Goal: Task Accomplishment & Management: Complete application form

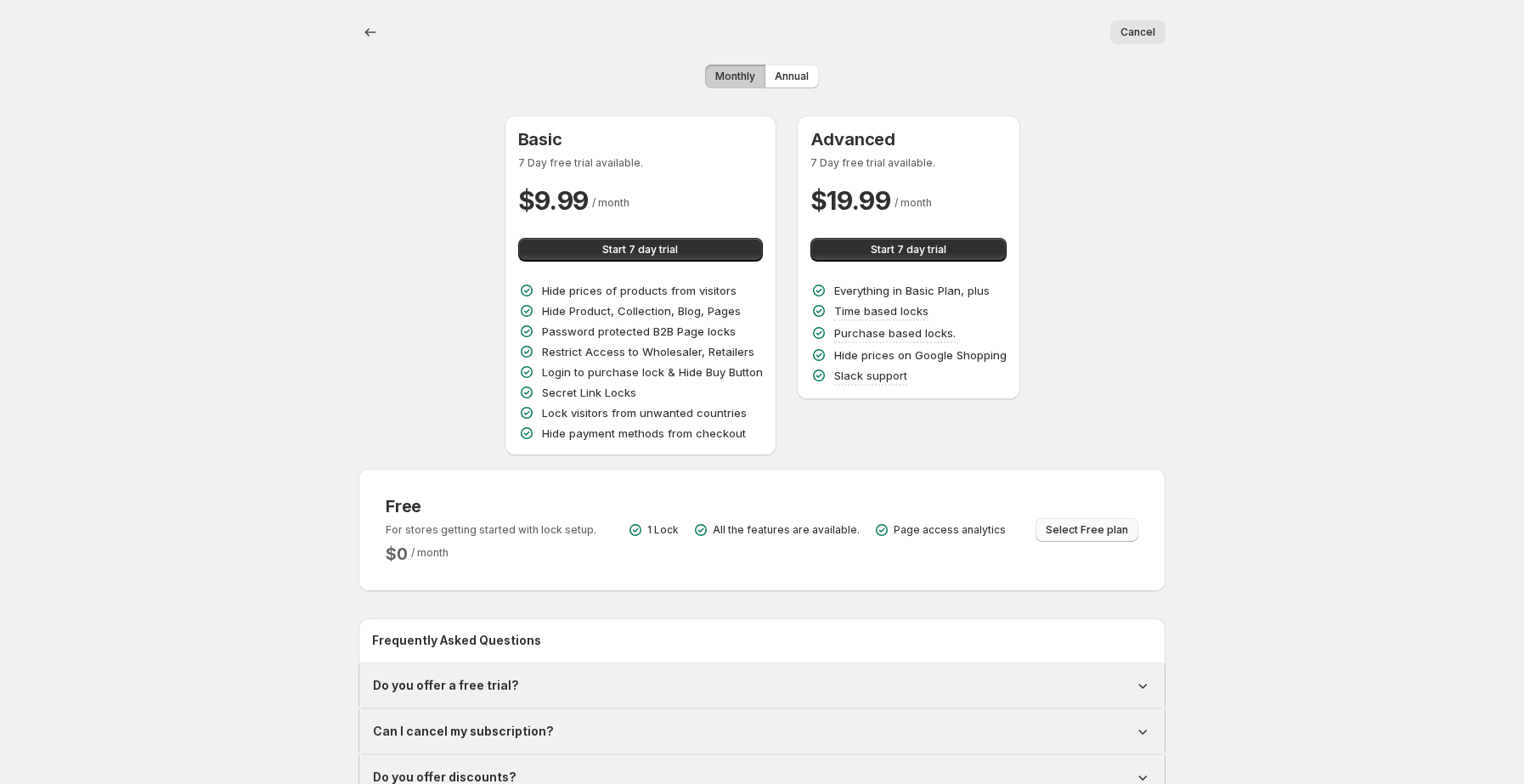
click at [1042, 535] on button "Select Free plan" at bounding box center [1087, 530] width 103 height 24
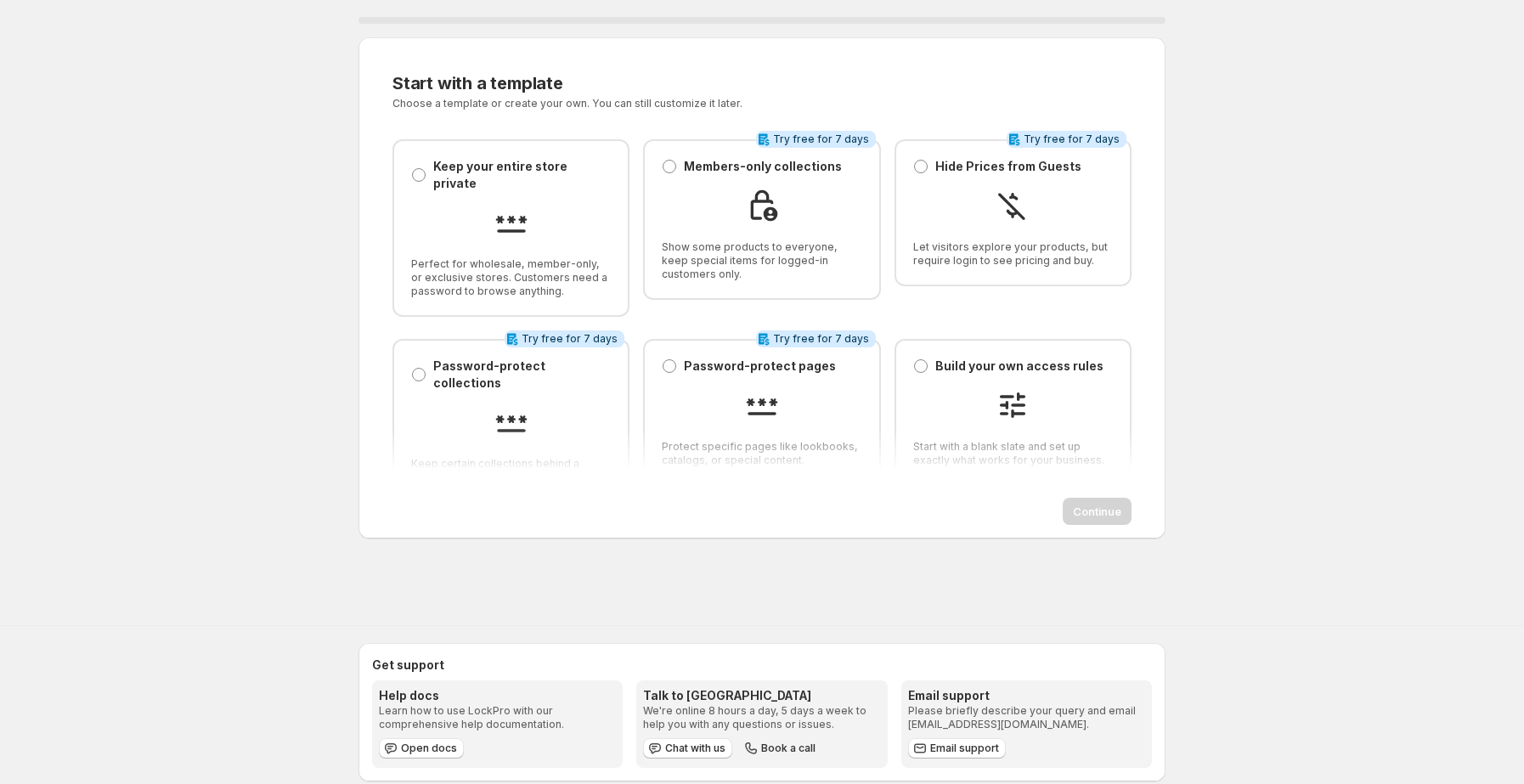
scroll to position [26, 0]
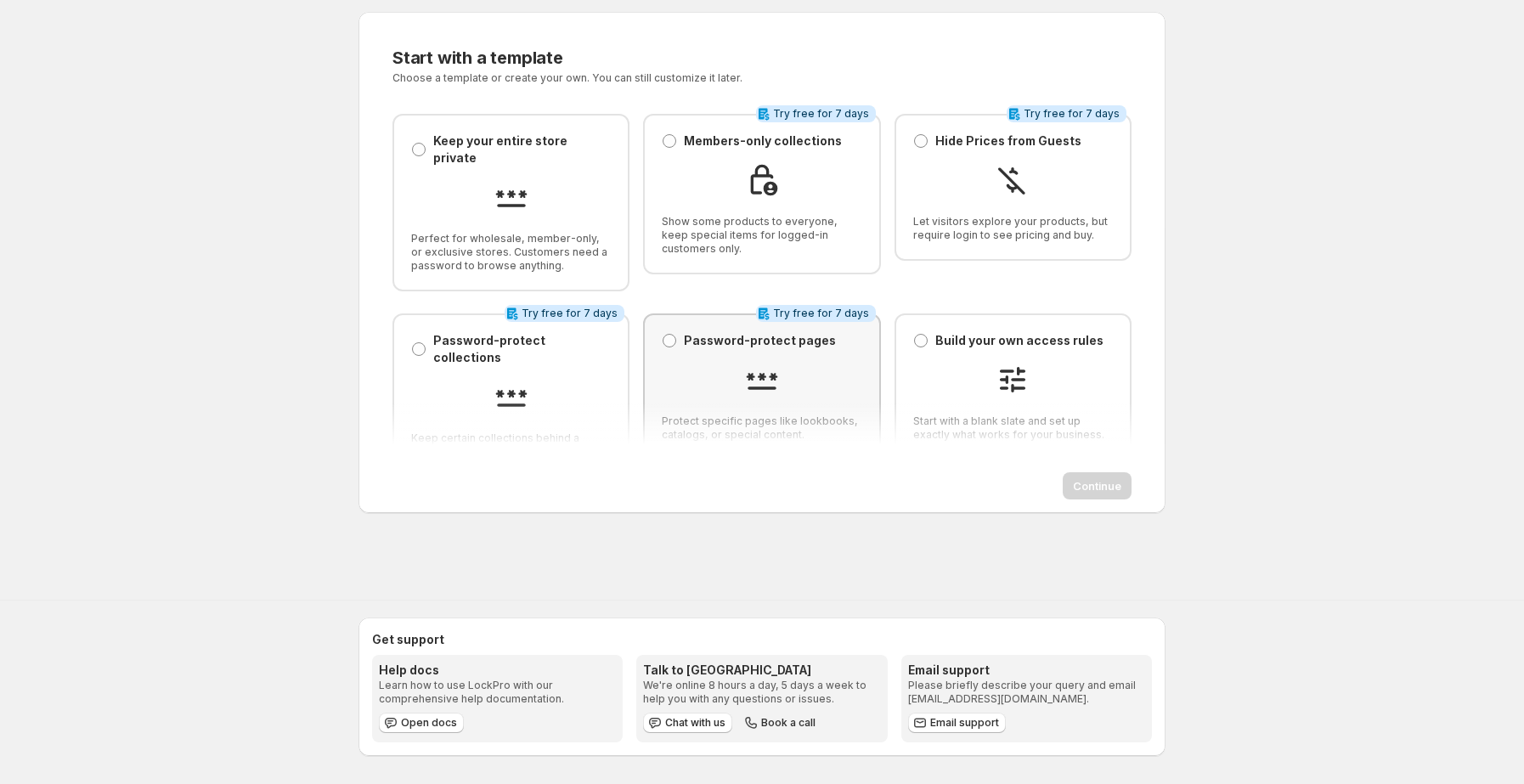
click at [810, 372] on div at bounding box center [762, 382] width 200 height 38
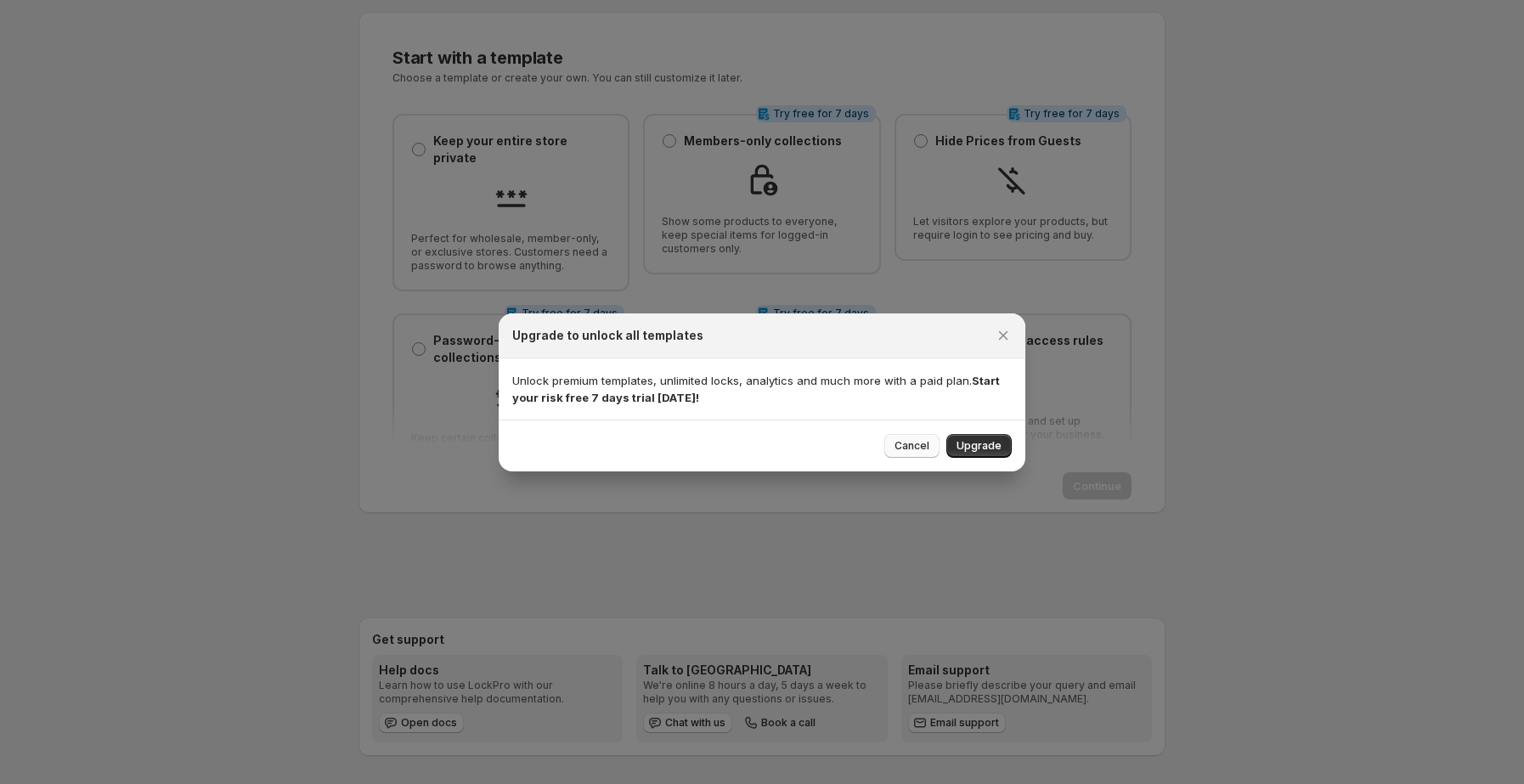
click at [910, 444] on span "Cancel" at bounding box center [912, 445] width 35 height 13
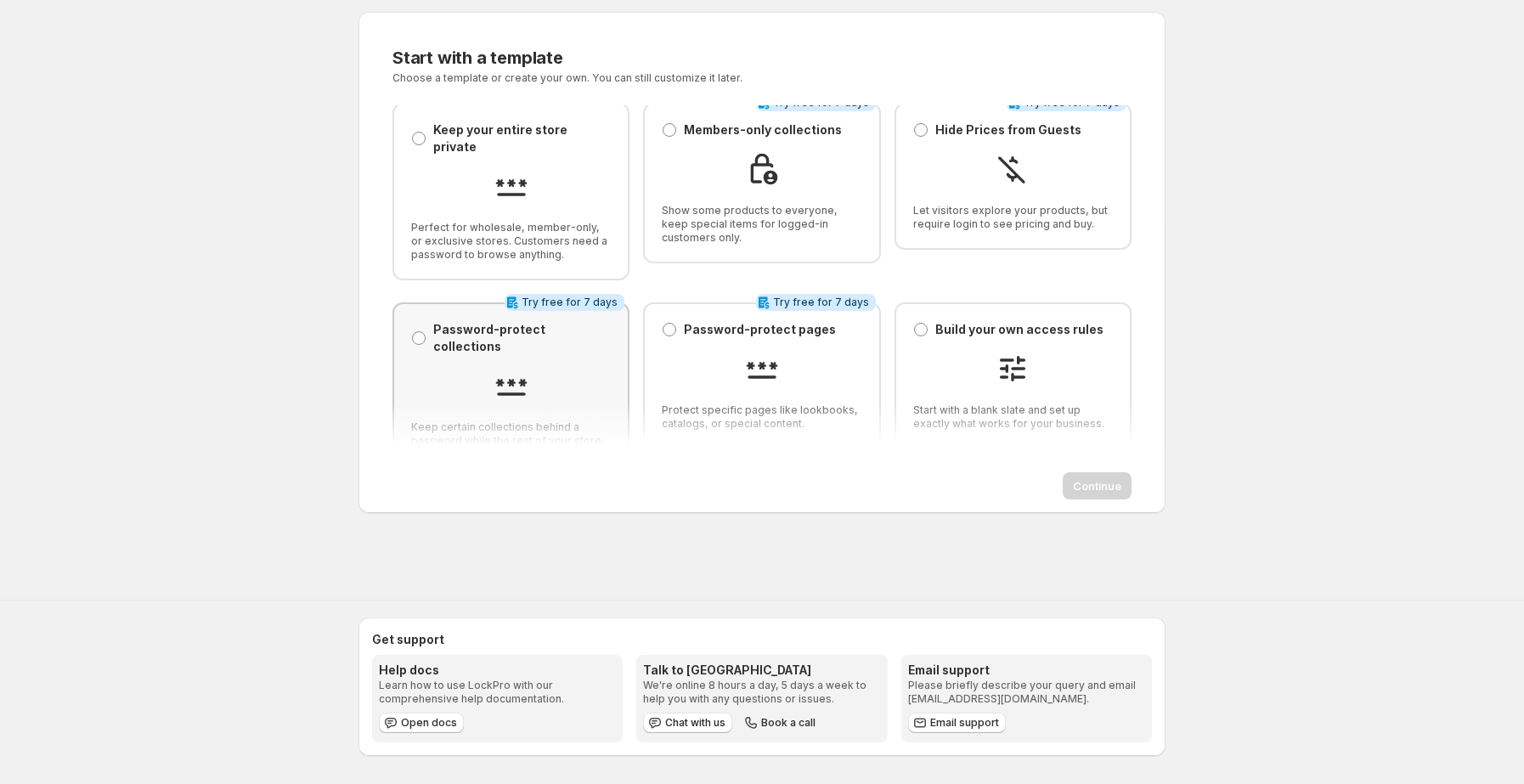
scroll to position [0, 0]
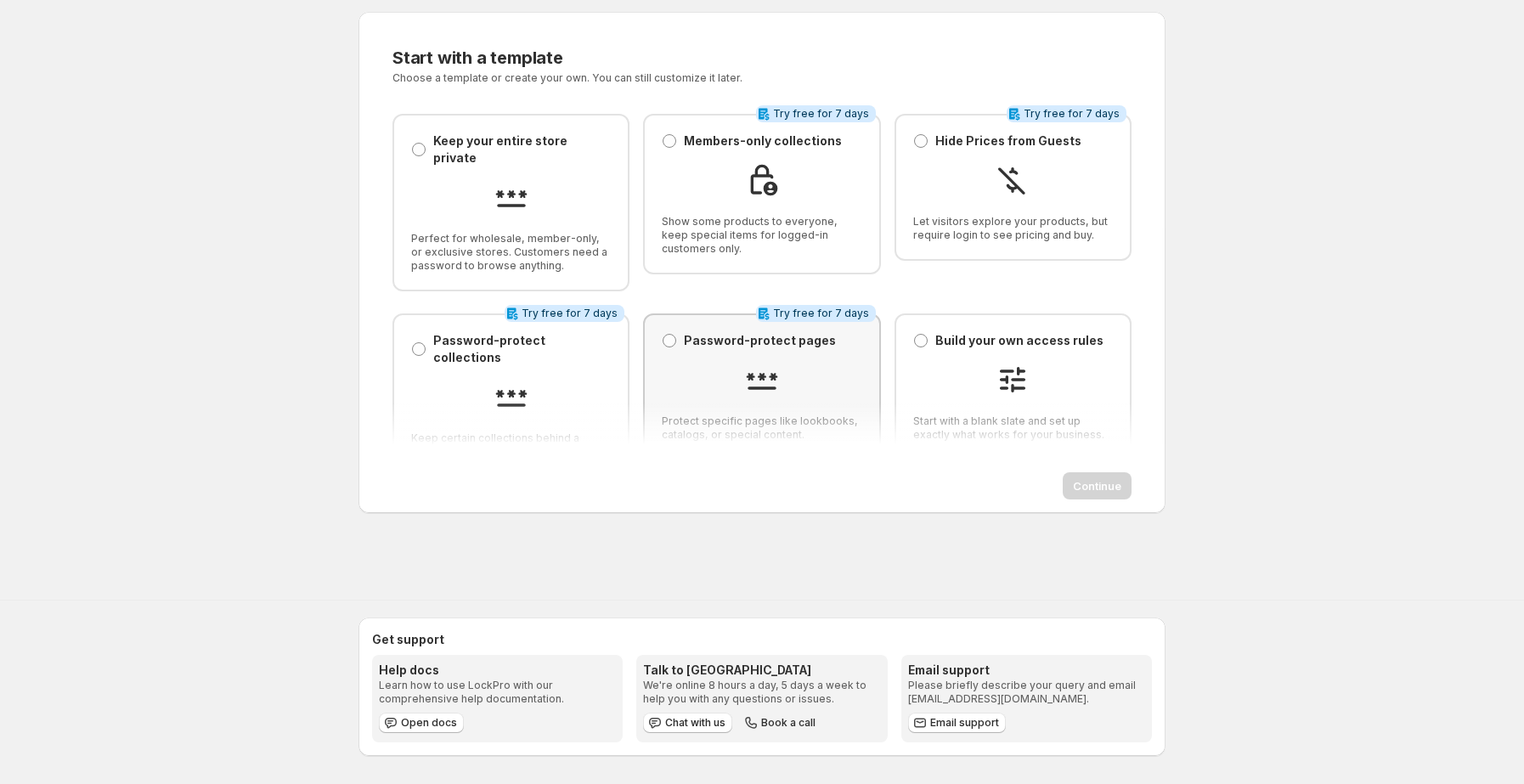
click at [759, 365] on img at bounding box center [762, 380] width 34 height 34
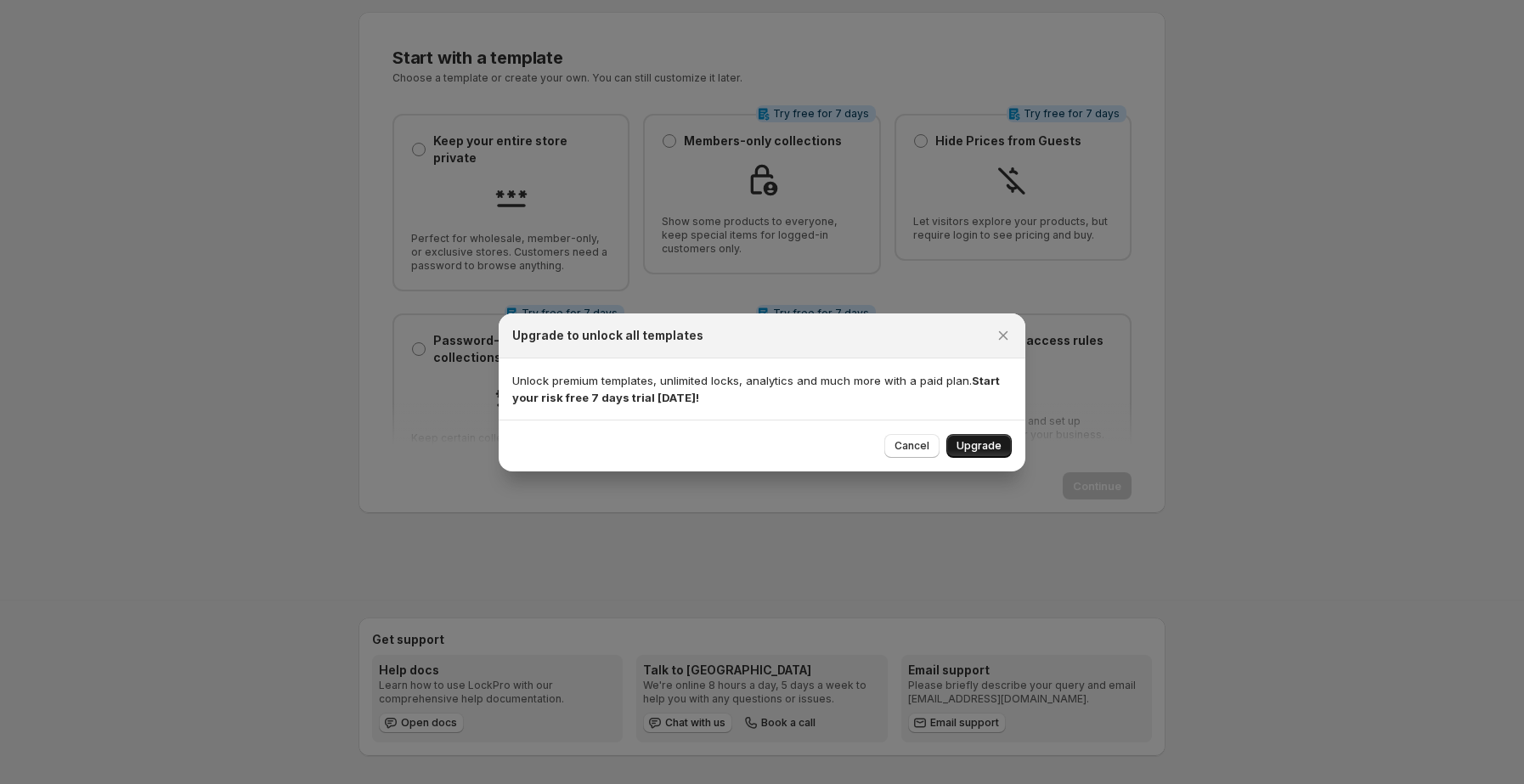
click at [976, 437] on button "Upgrade" at bounding box center [979, 446] width 65 height 24
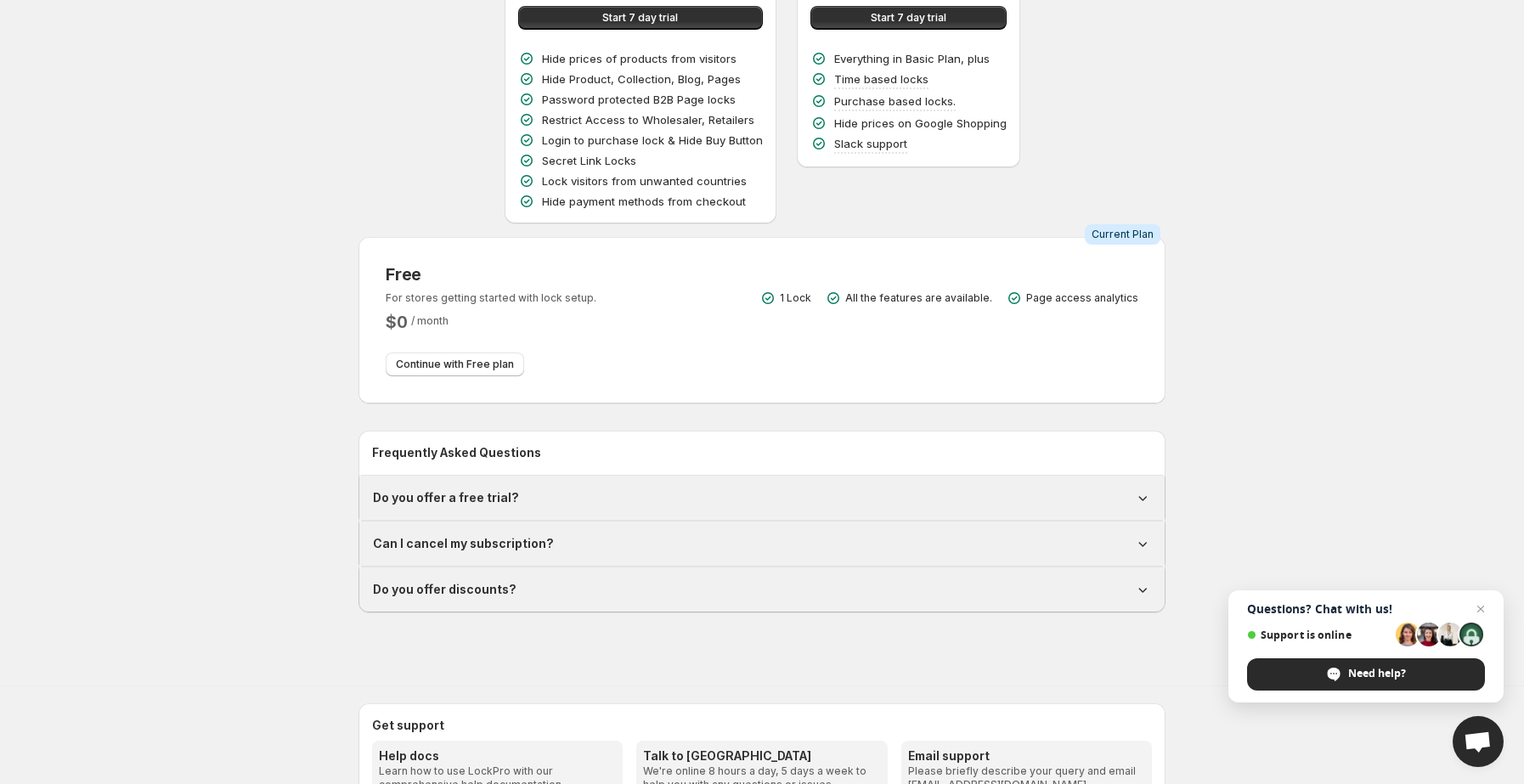
scroll to position [272, 0]
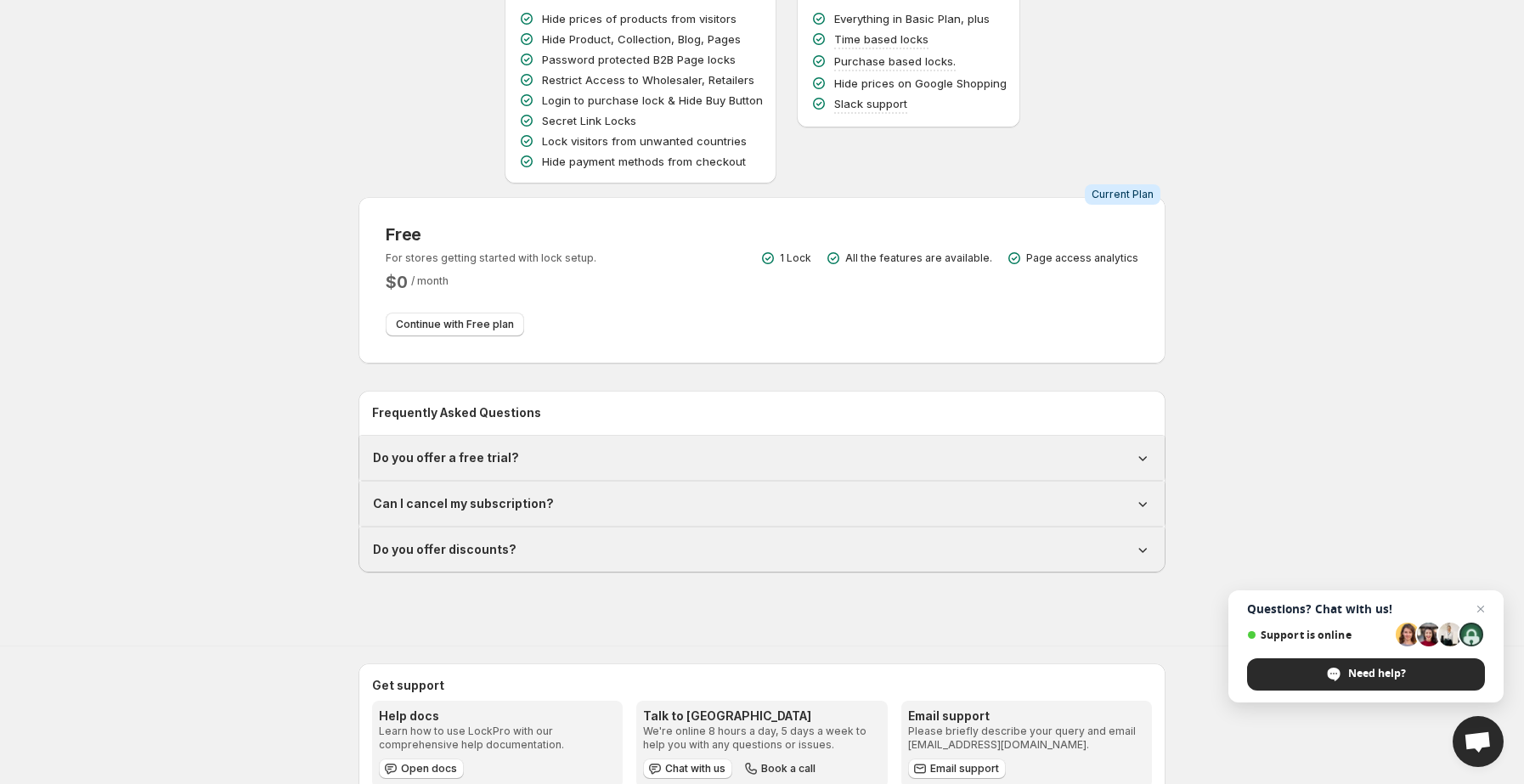
click at [597, 450] on div "Do you offer a free trial?" at bounding box center [762, 458] width 778 height 17
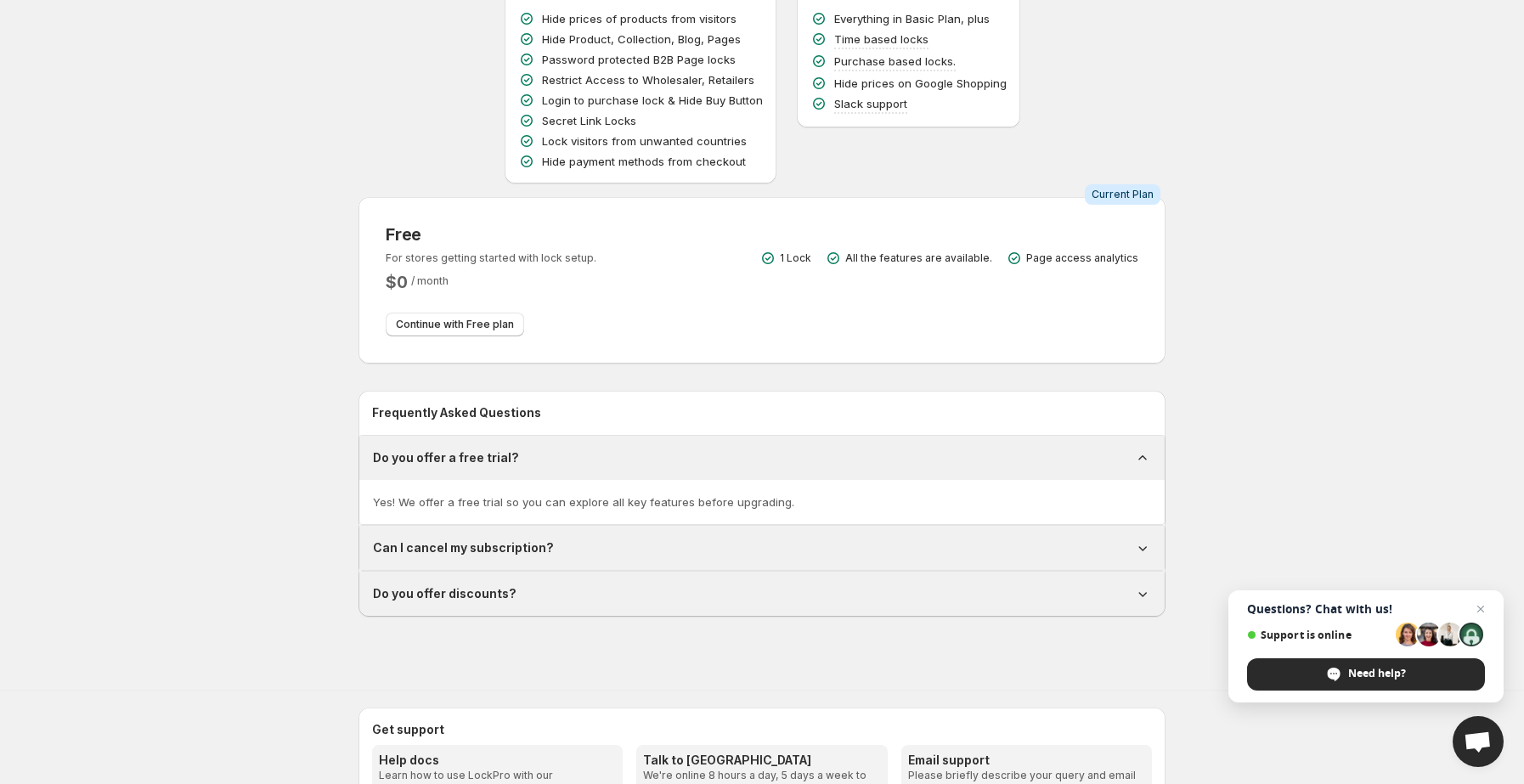
click at [597, 450] on div "Do you offer a free trial?" at bounding box center [762, 458] width 778 height 17
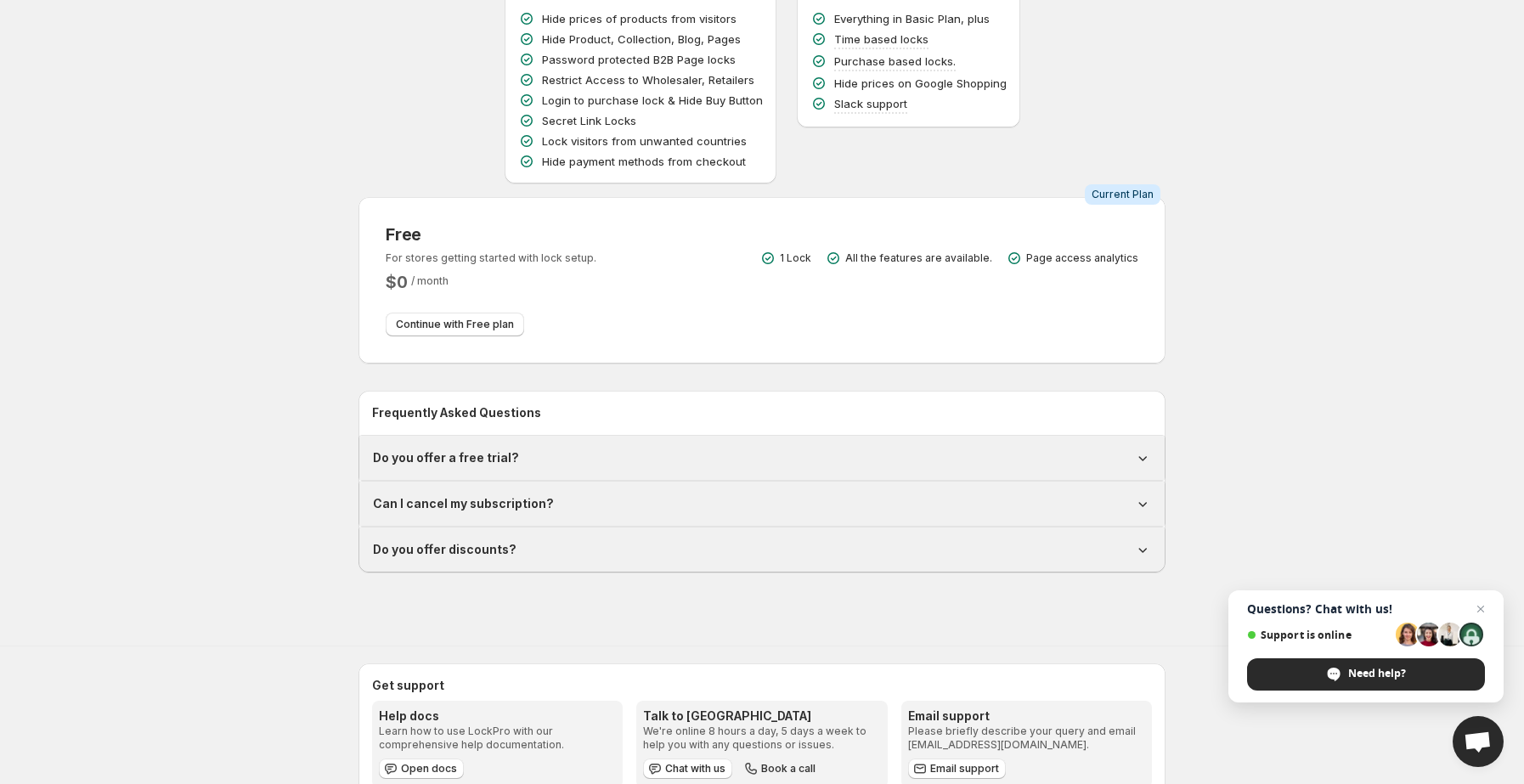
click at [583, 495] on div "Can I cancel my subscription?" at bounding box center [762, 503] width 778 height 17
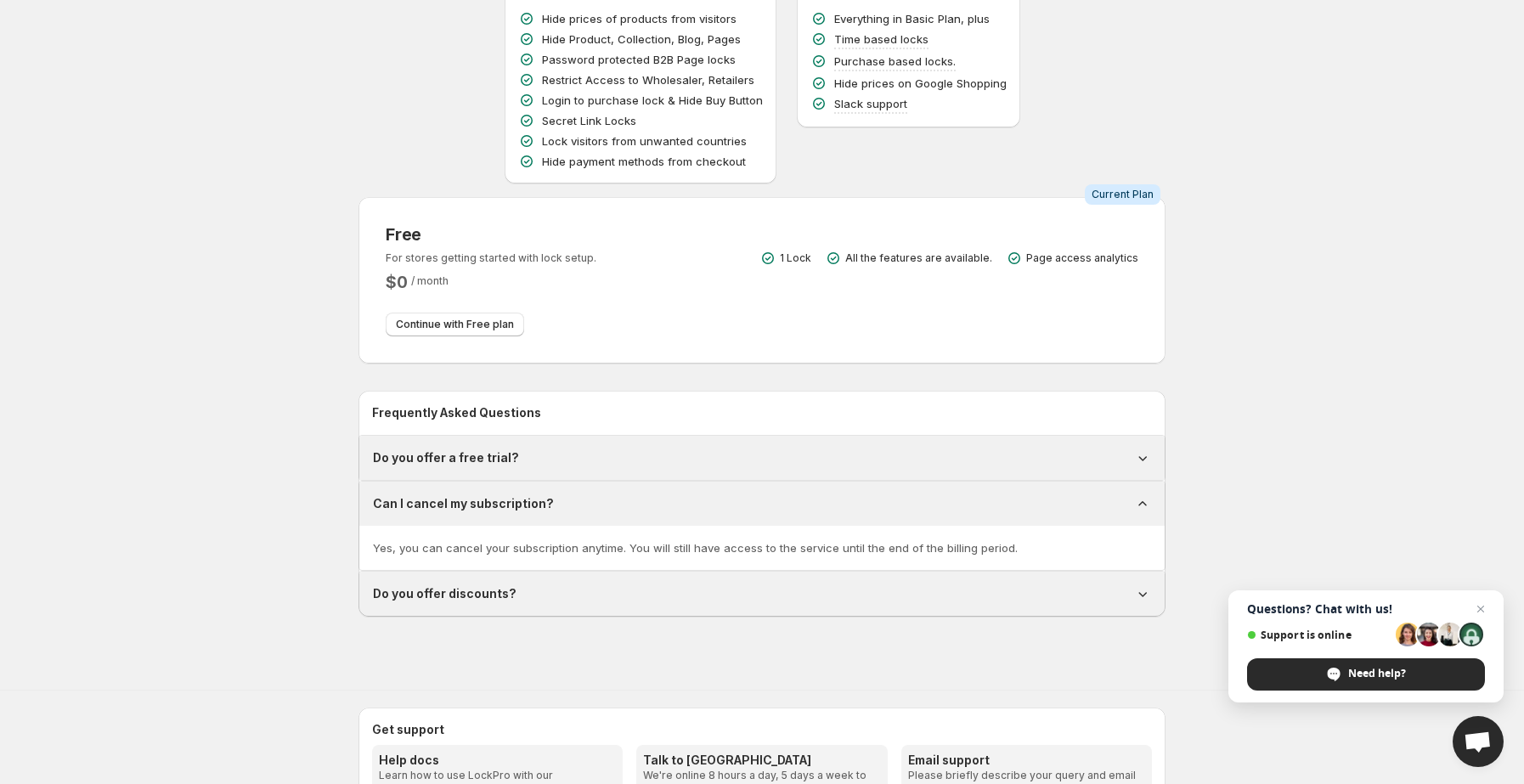
click at [583, 495] on div "Can I cancel my subscription?" at bounding box center [762, 503] width 778 height 17
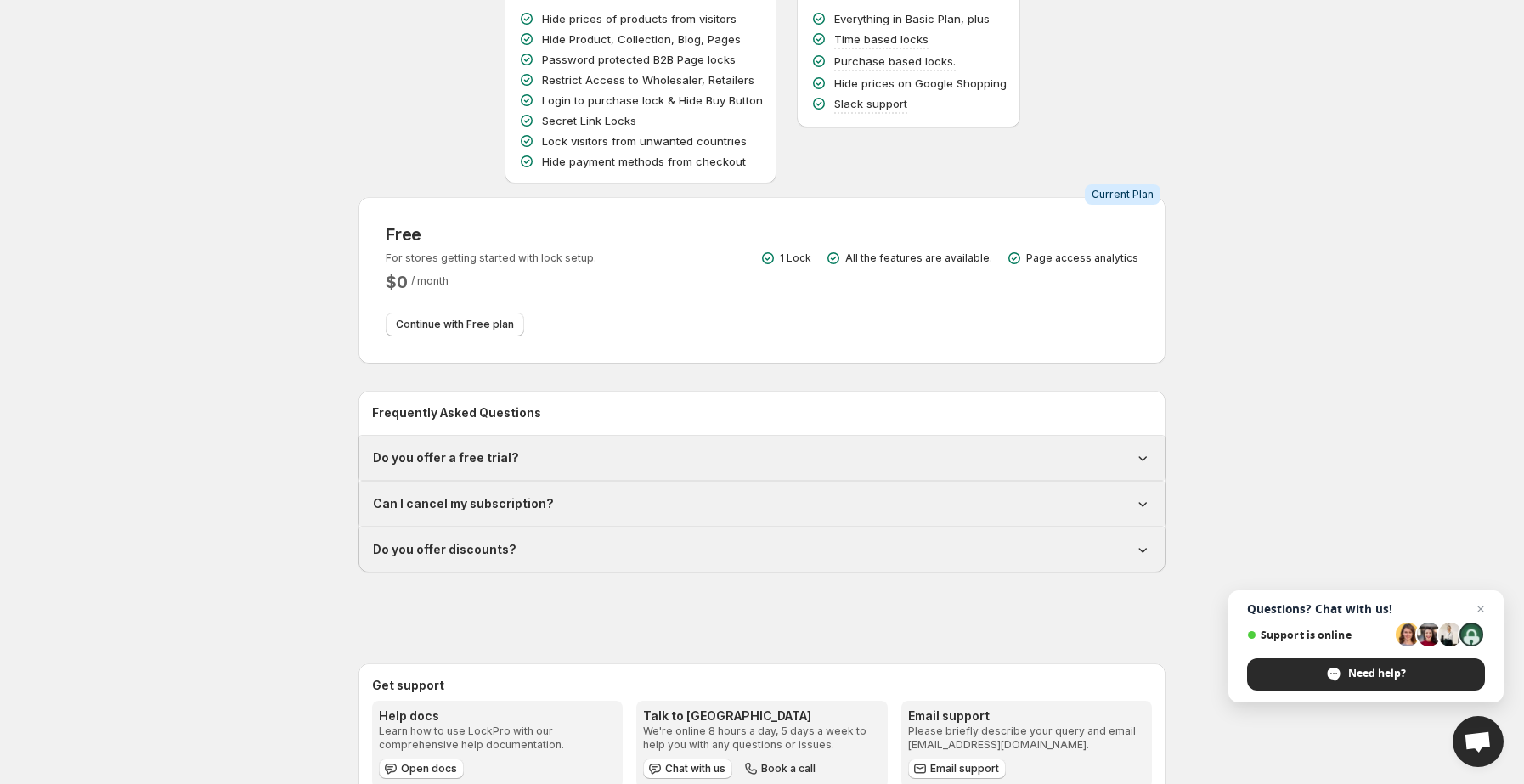
click at [573, 450] on div "Do you offer a free trial?" at bounding box center [762, 458] width 778 height 17
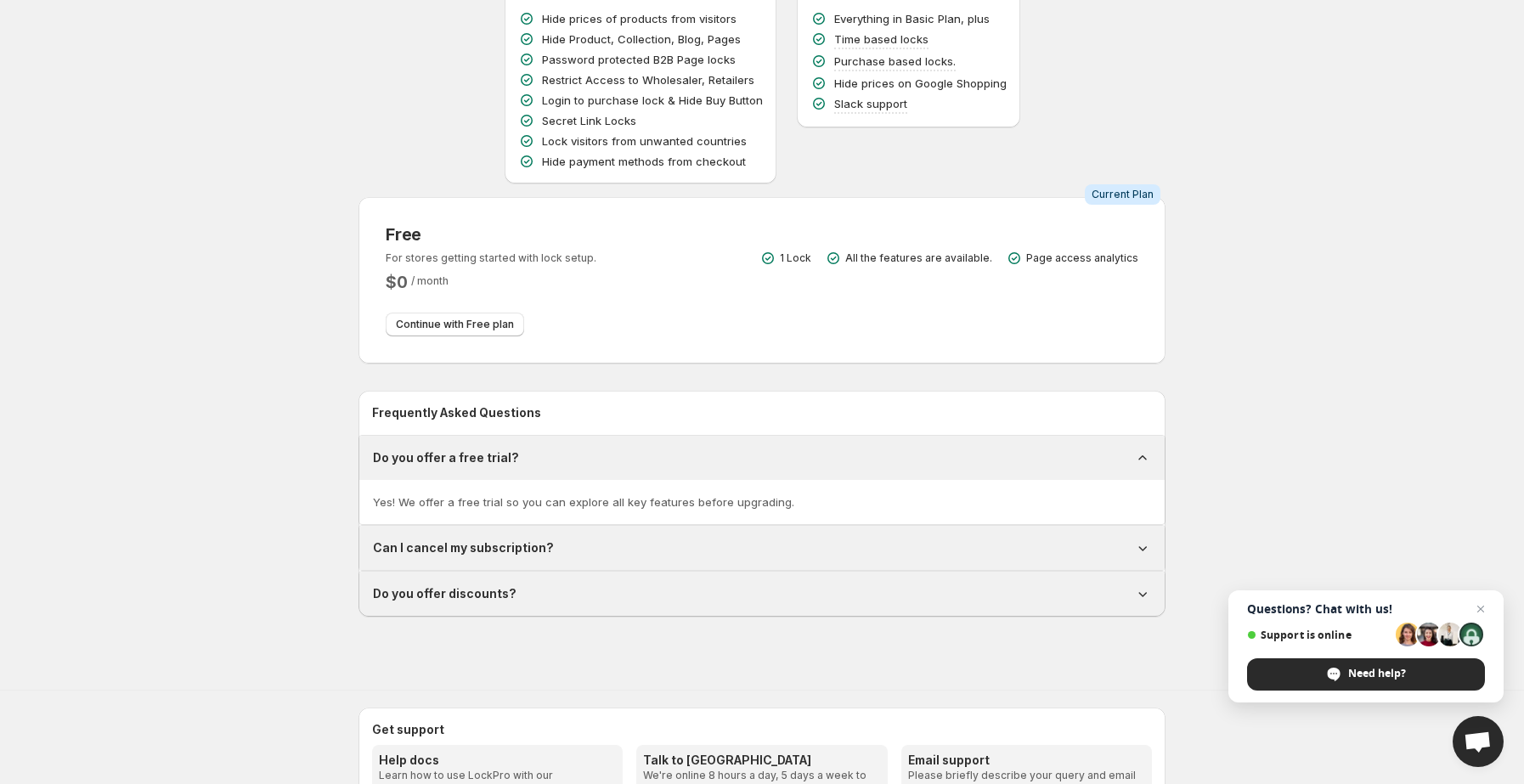
click at [573, 450] on div "Do you offer a free trial?" at bounding box center [762, 458] width 778 height 17
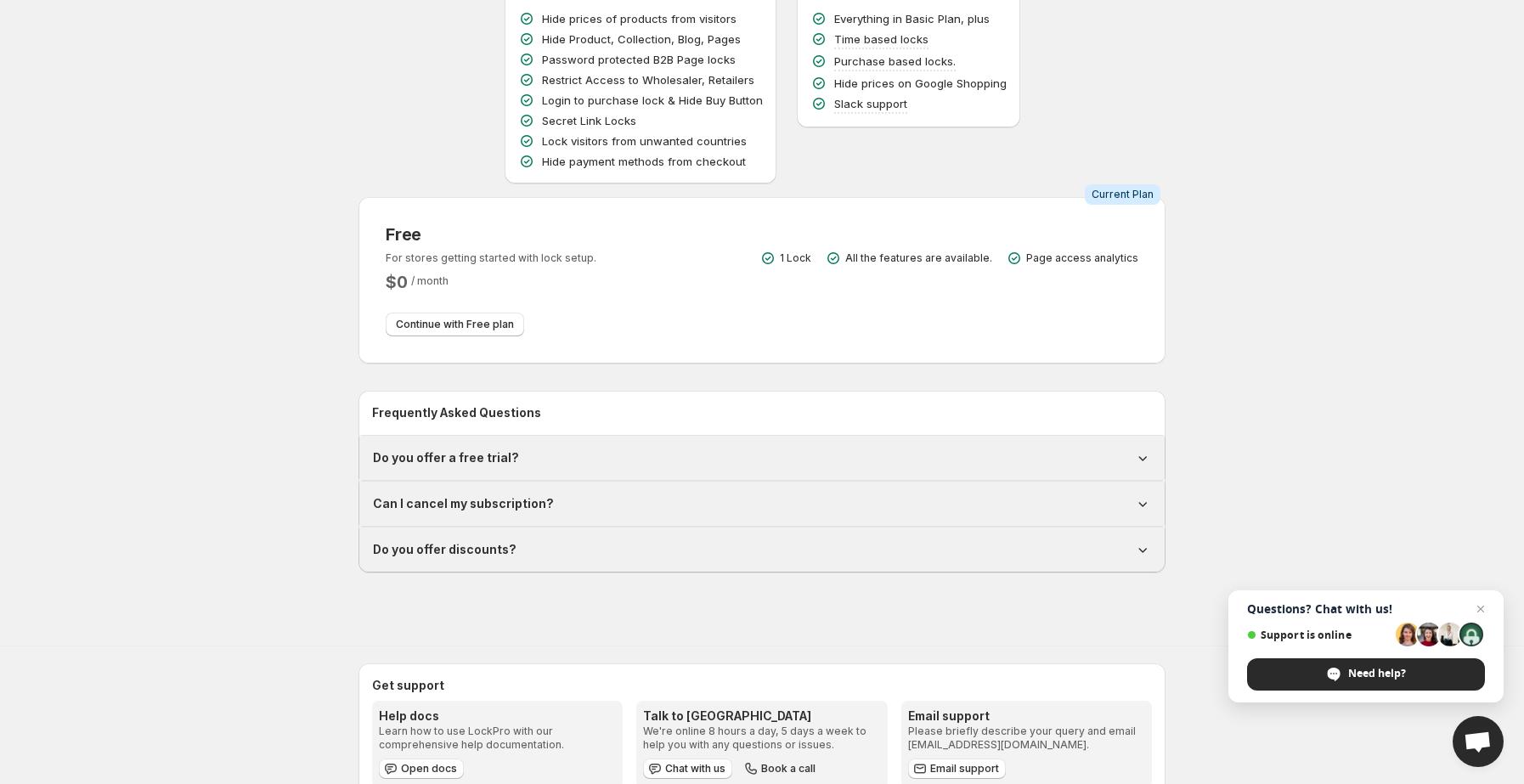
click at [573, 450] on div "Do you offer a free trial?" at bounding box center [762, 458] width 778 height 17
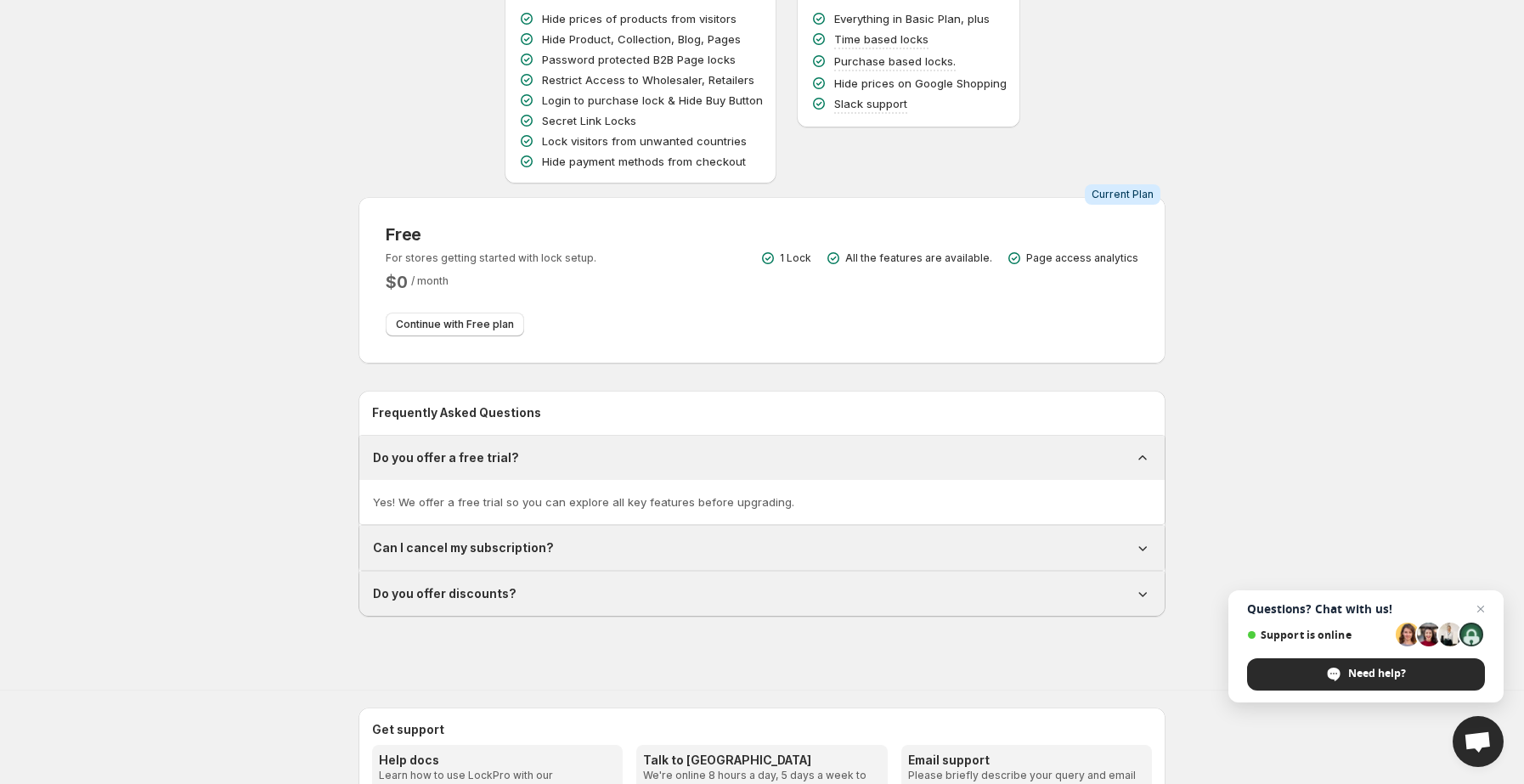
click at [573, 450] on div "Do you offer a free trial?" at bounding box center [762, 458] width 778 height 17
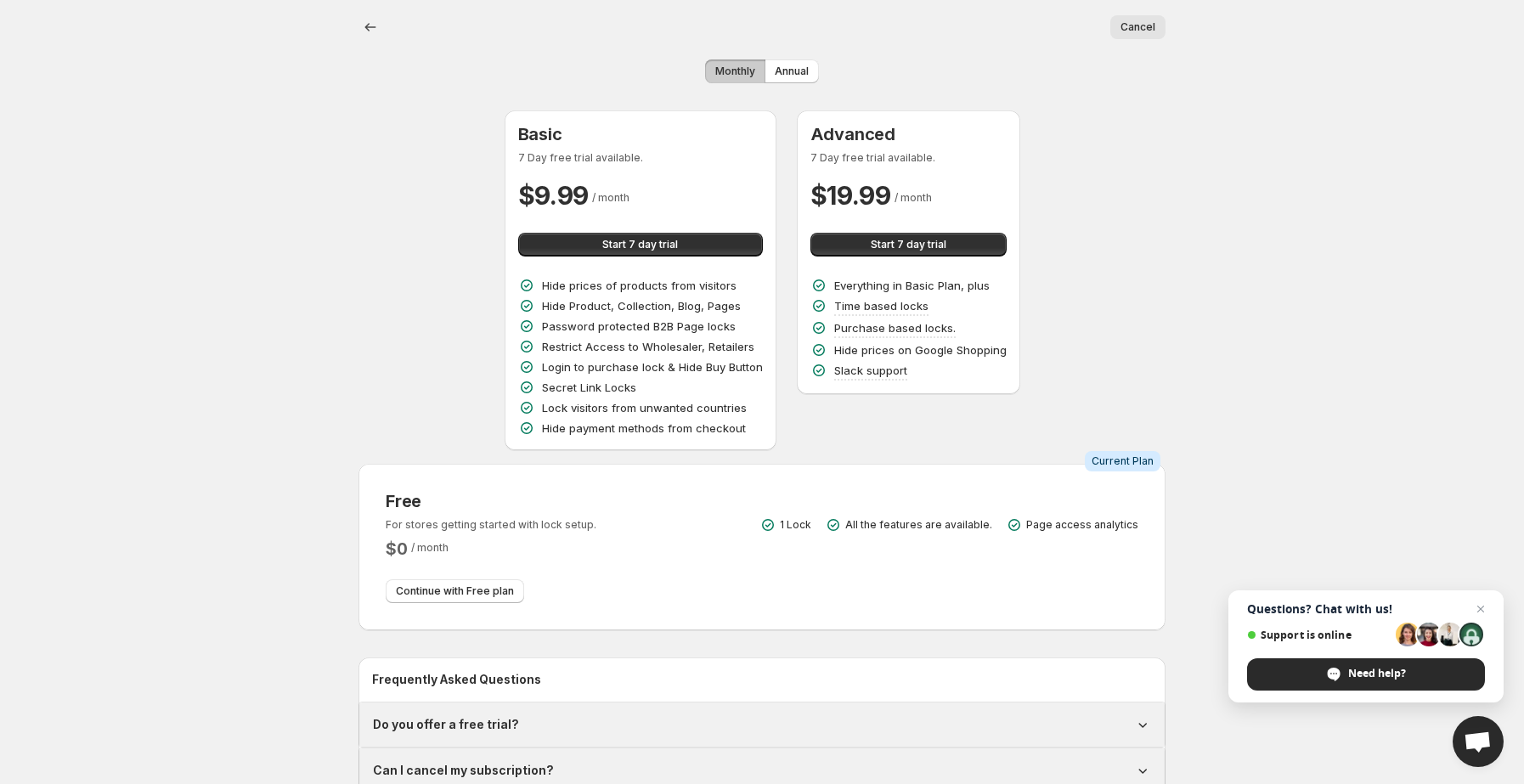
scroll to position [0, 0]
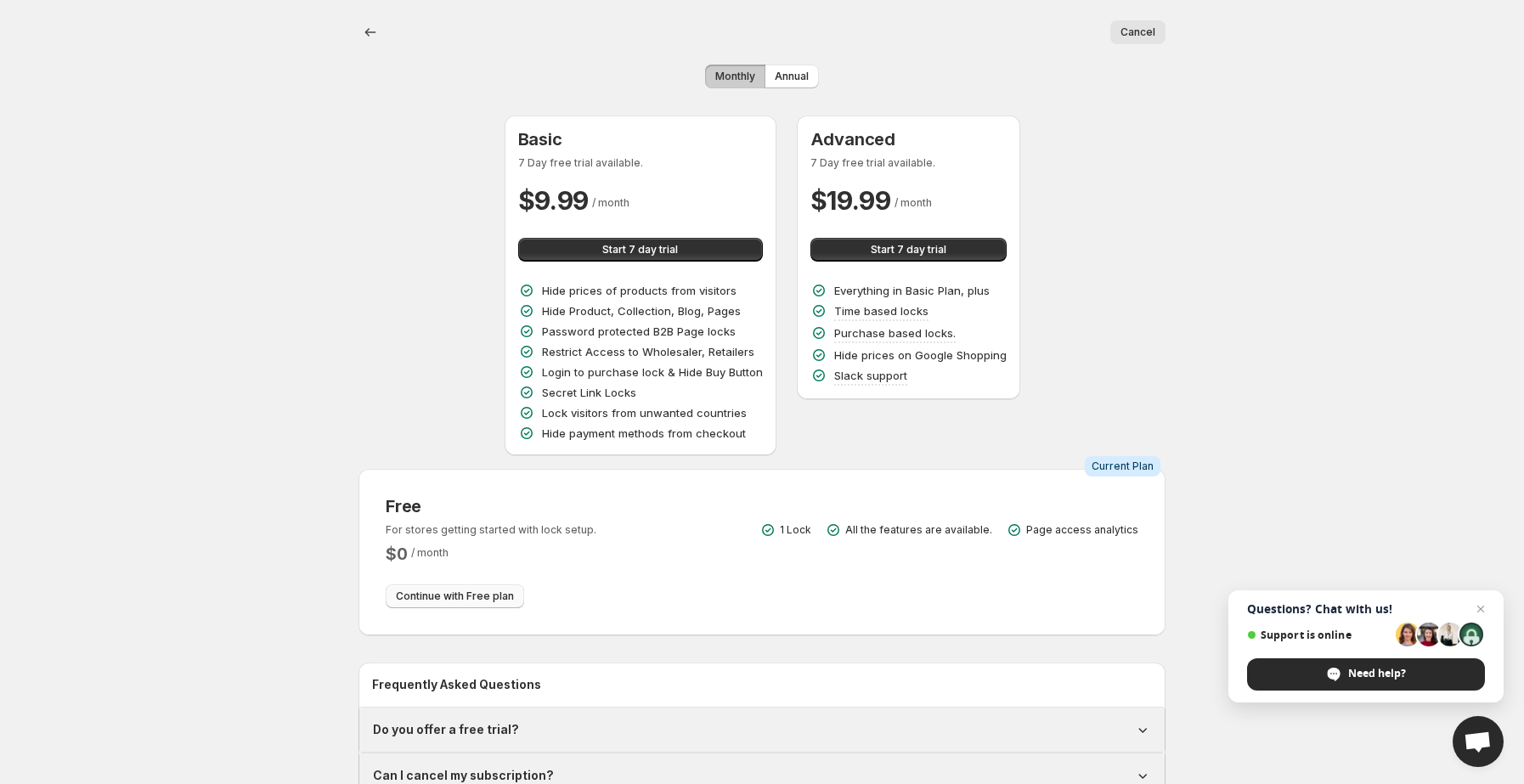
click at [514, 590] on span "Continue with Free plan" at bounding box center [455, 596] width 118 height 13
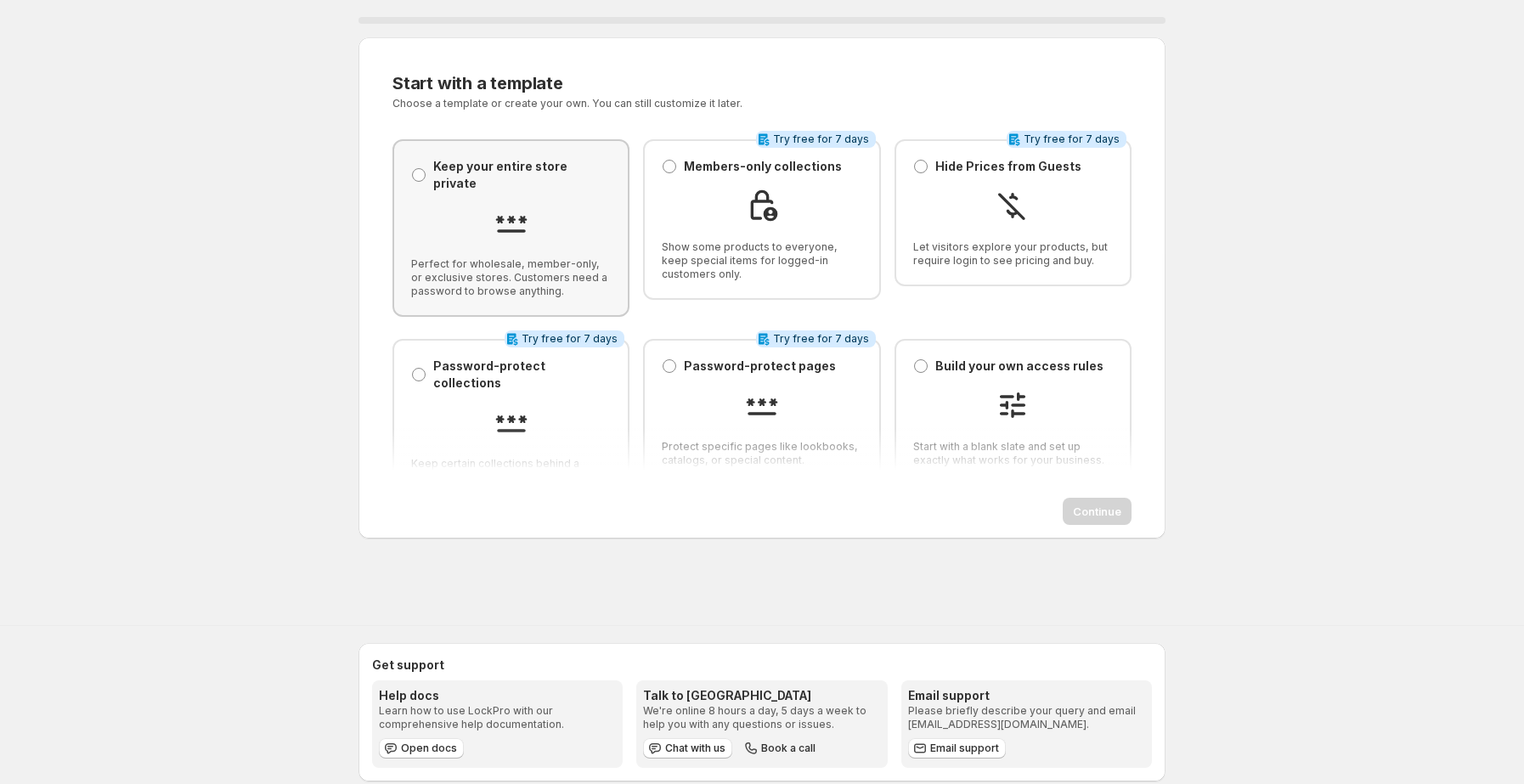
click at [521, 236] on div "Keep your entire store private Keep your entire store private Perfect for whole…" at bounding box center [511, 227] width 200 height 140
click at [1091, 516] on span "Continue" at bounding box center [1097, 511] width 48 height 17
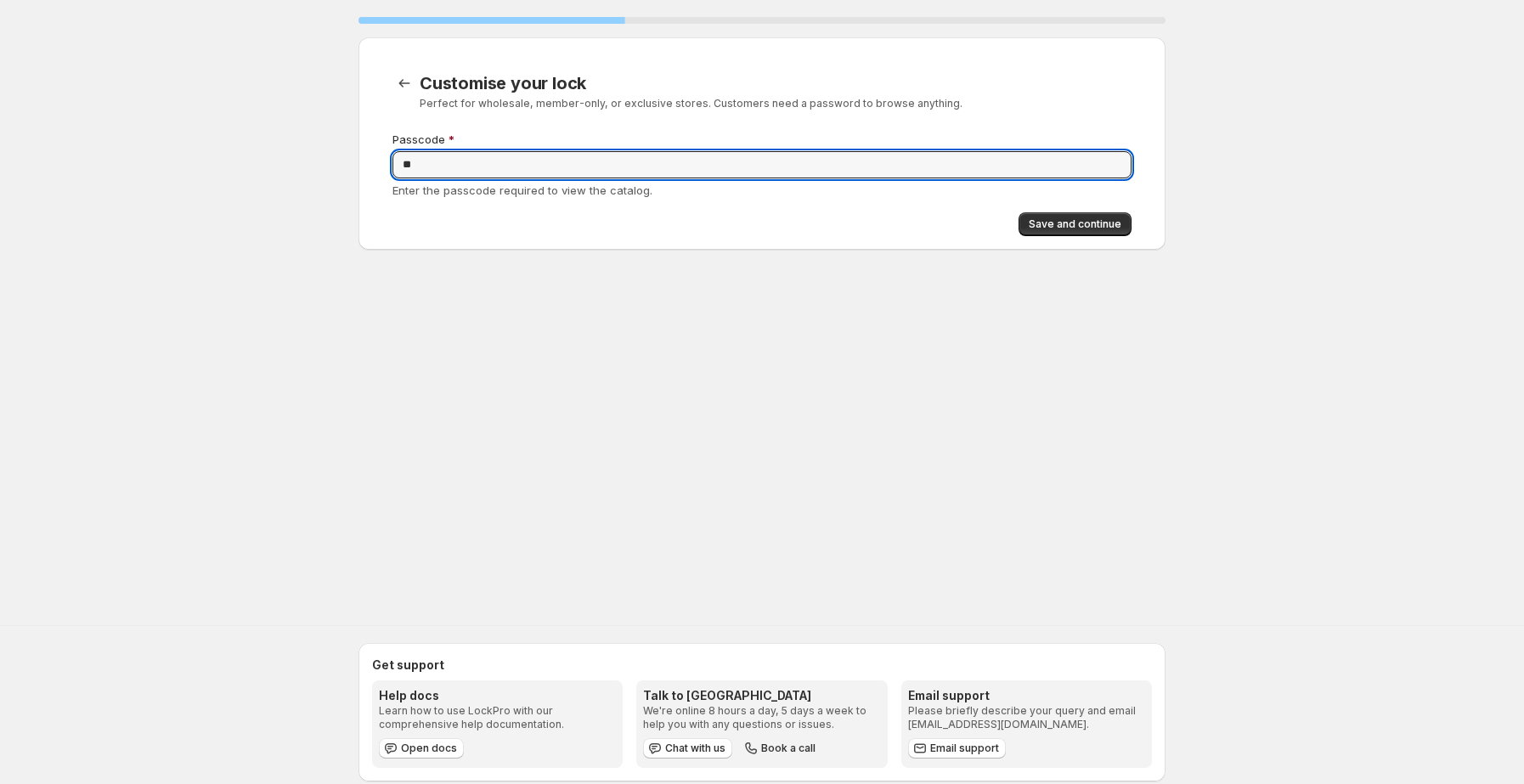
type input "*"
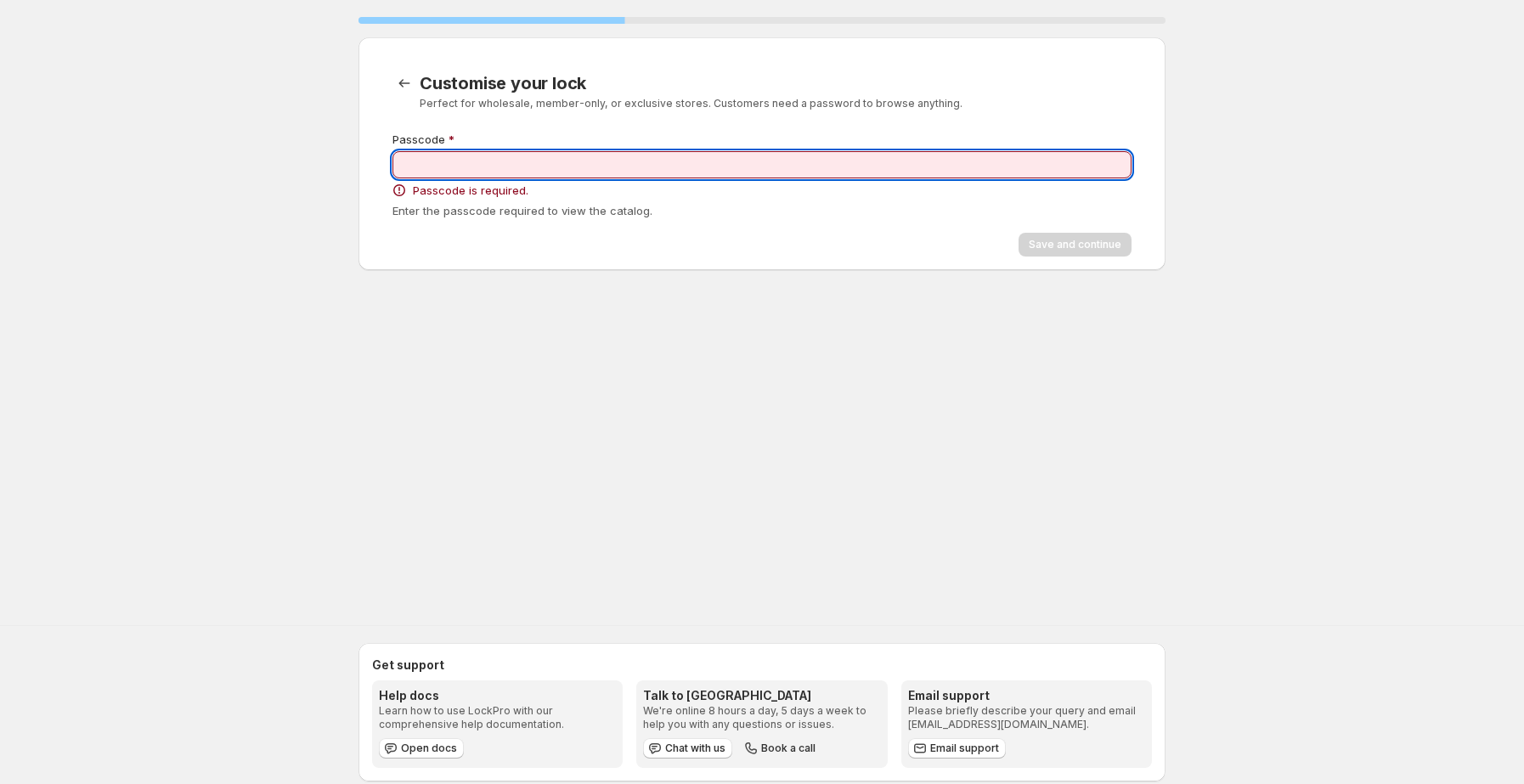
click at [418, 164] on input "Passcode" at bounding box center [762, 165] width 740 height 27
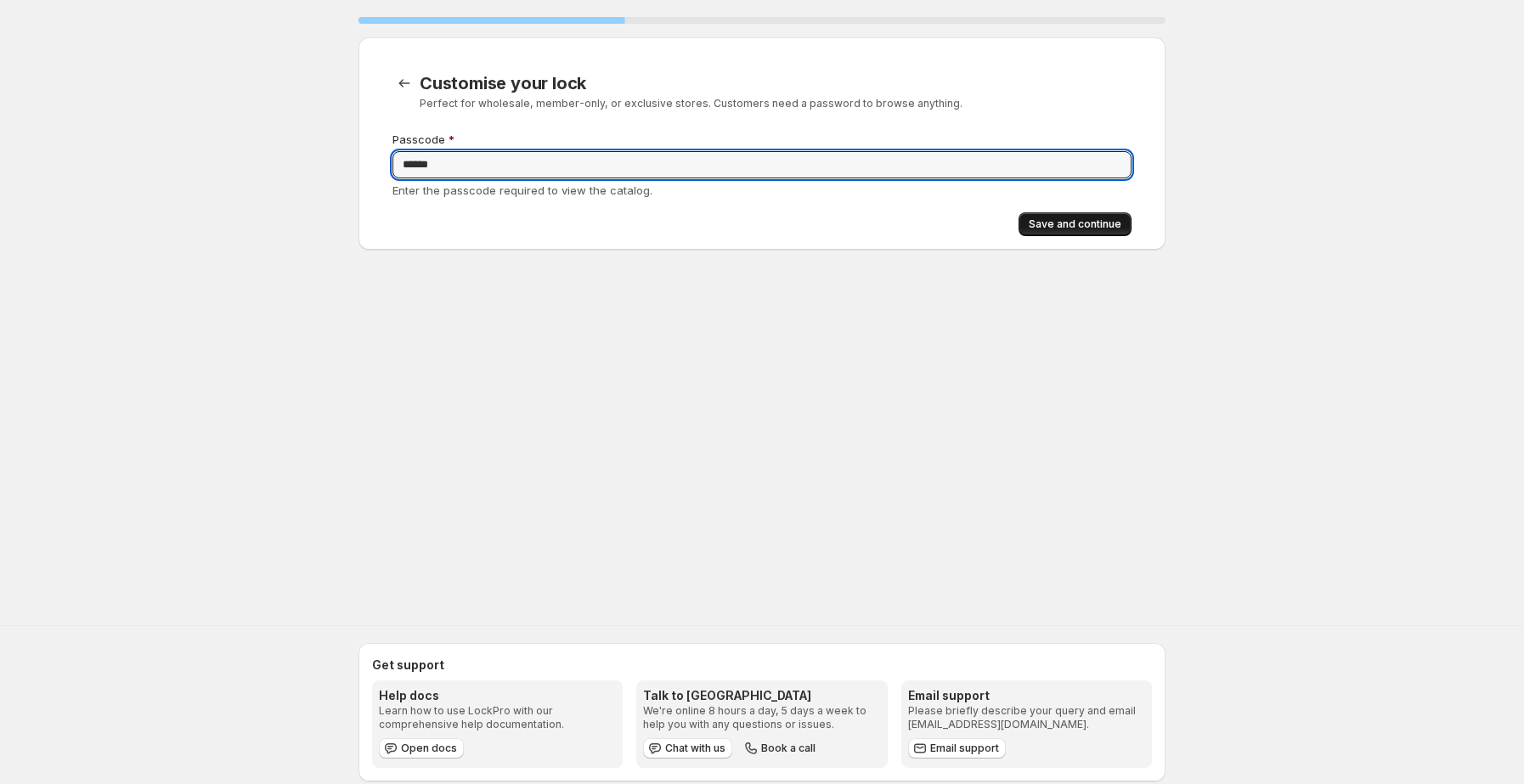
type input "******"
click at [1080, 226] on span "Save and continue" at bounding box center [1075, 224] width 93 height 13
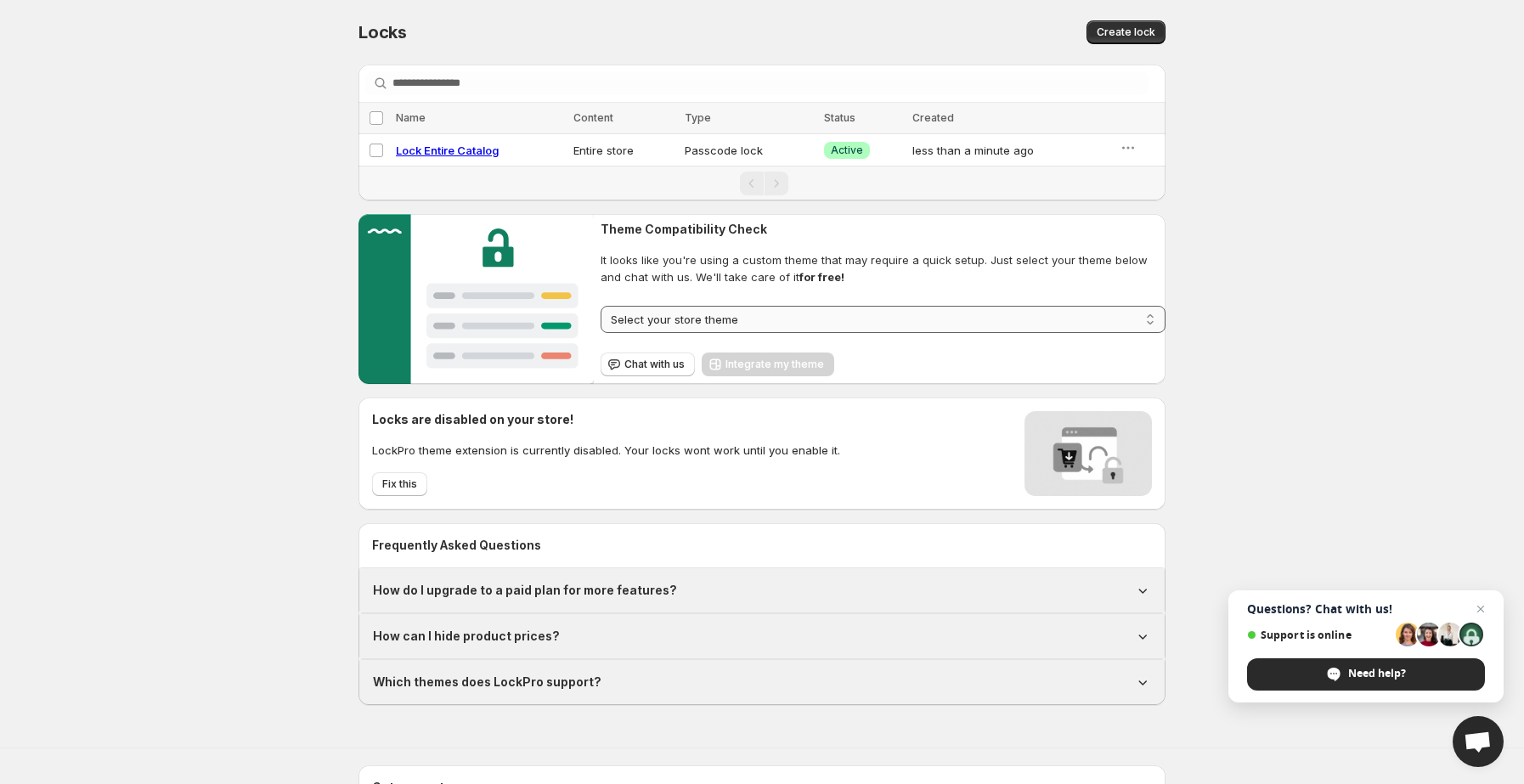
click at [689, 316] on select "**********" at bounding box center [882, 319] width 565 height 27
click at [773, 318] on select "**********" at bounding box center [882, 319] width 565 height 27
select select "**********"
